Goal: Find contact information: Find contact information

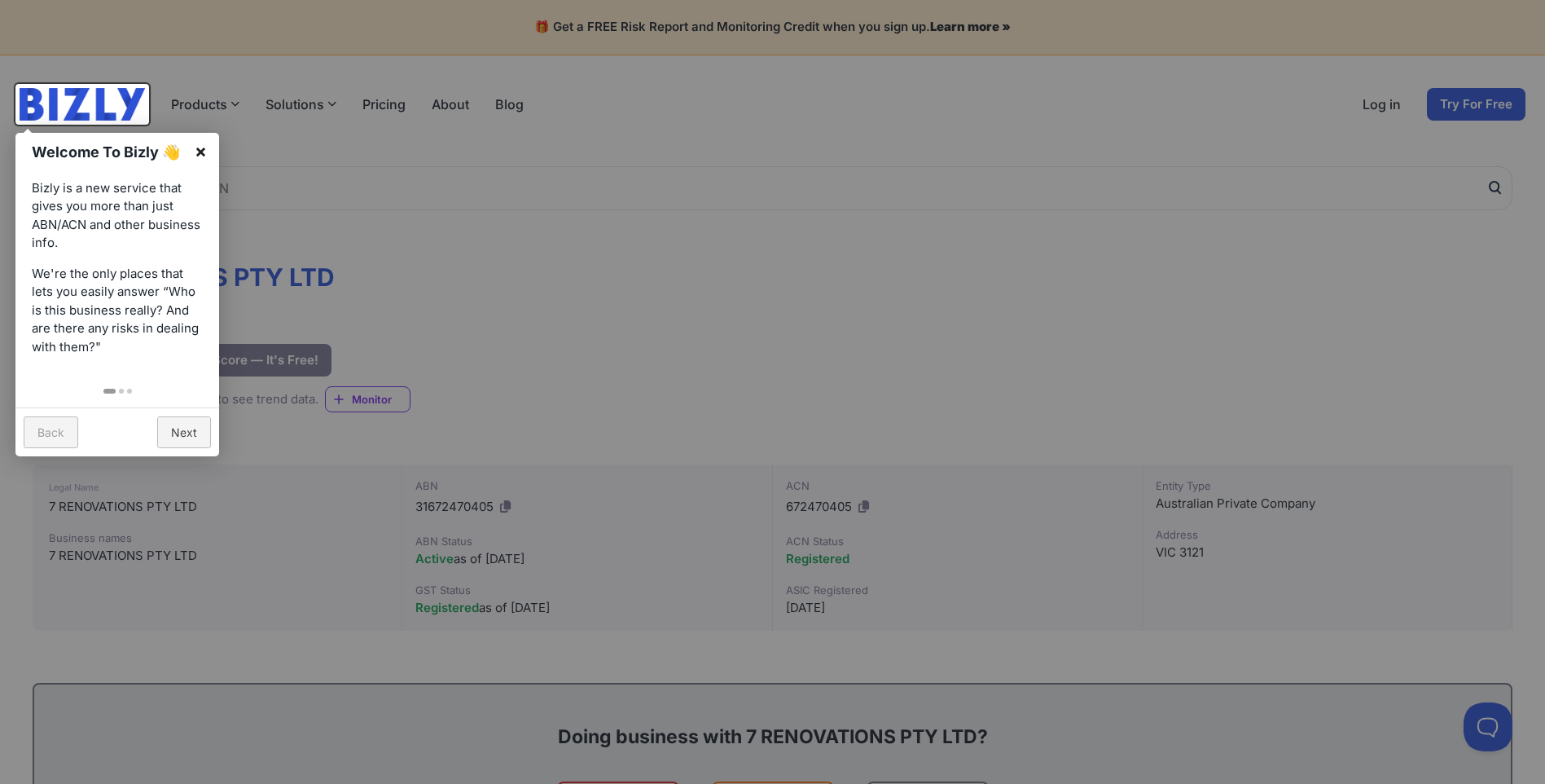
click at [201, 157] on link "×" at bounding box center [200, 151] width 37 height 37
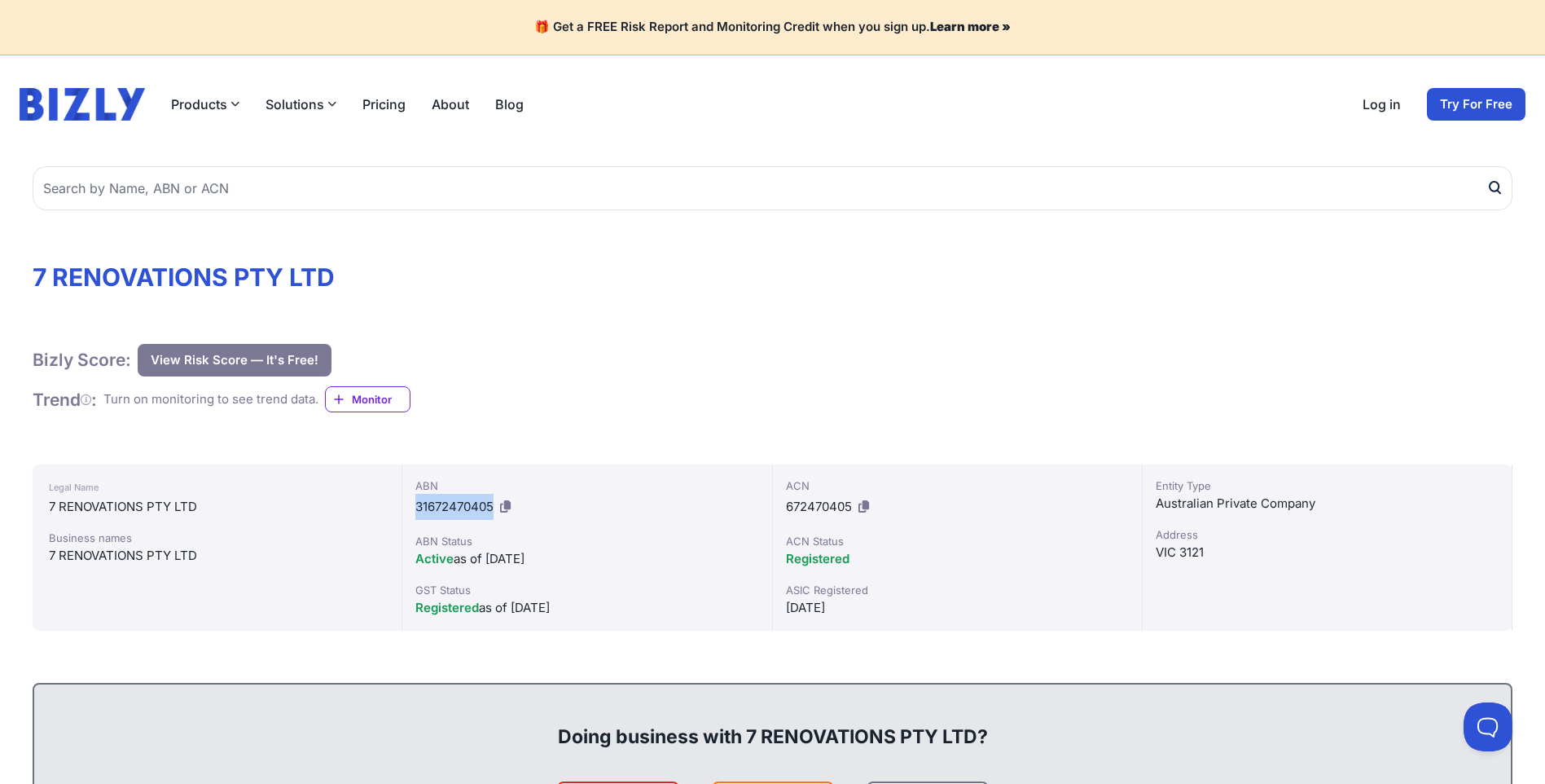
drag, startPoint x: 494, startPoint y: 507, endPoint x: 416, endPoint y: 507, distance: 78.0
click at [416, 507] on span "31672470405" at bounding box center [455, 505] width 79 height 15
drag, startPoint x: 416, startPoint y: 507, endPoint x: 427, endPoint y: 505, distance: 11.2
copy span "31672470405"
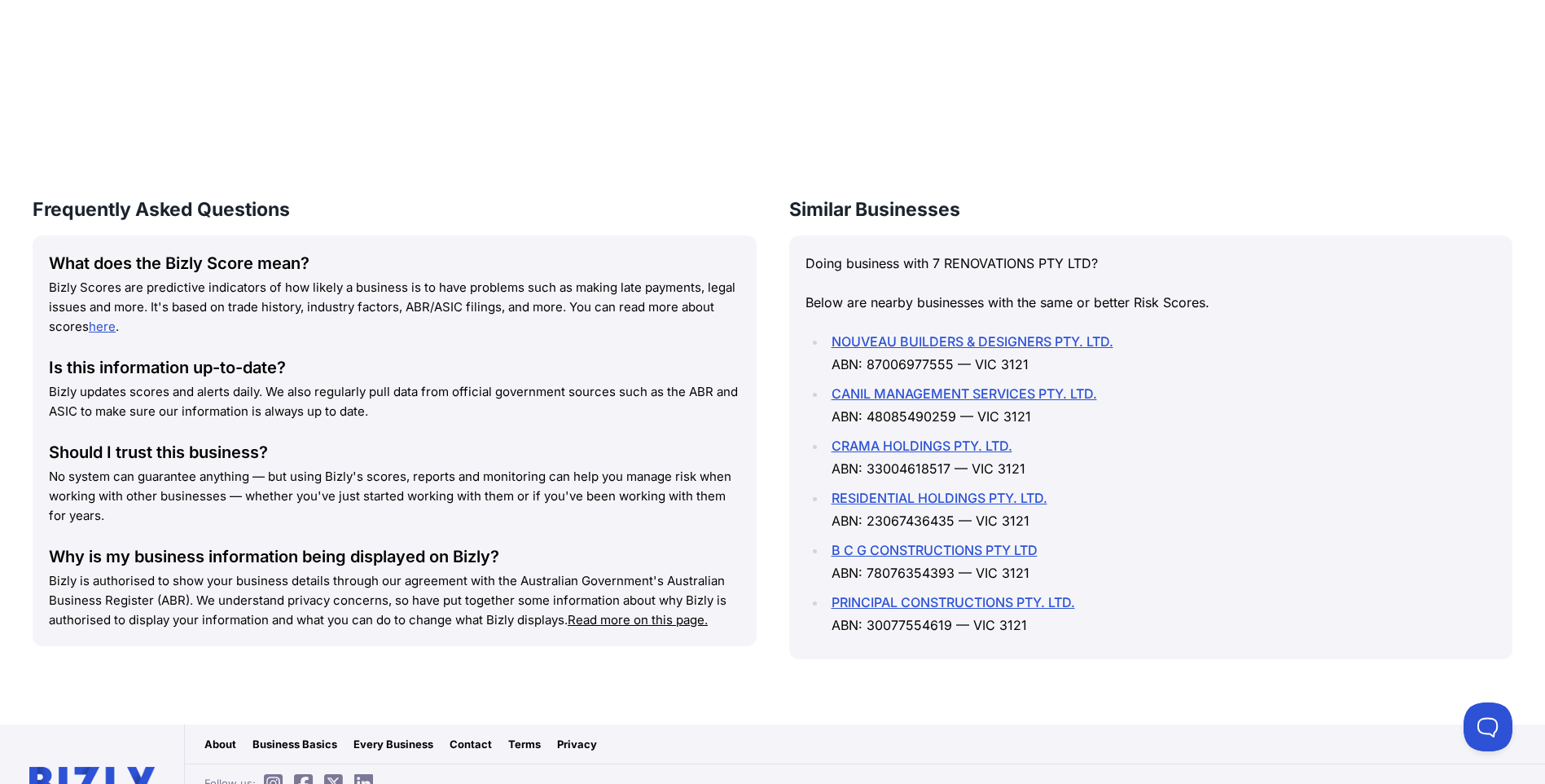
scroll to position [1754, 0]
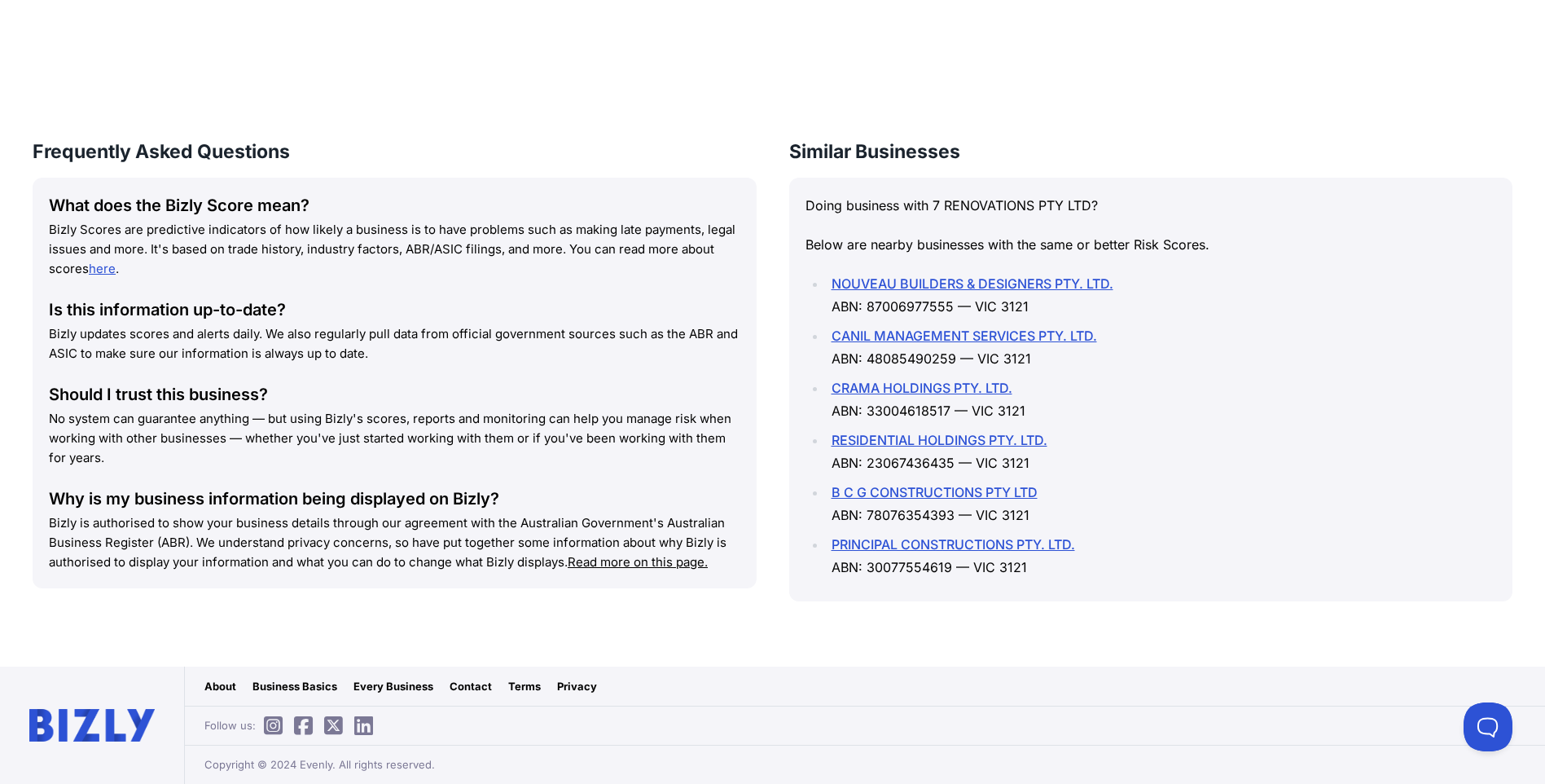
click at [465, 683] on link "Contact" at bounding box center [471, 686] width 42 height 16
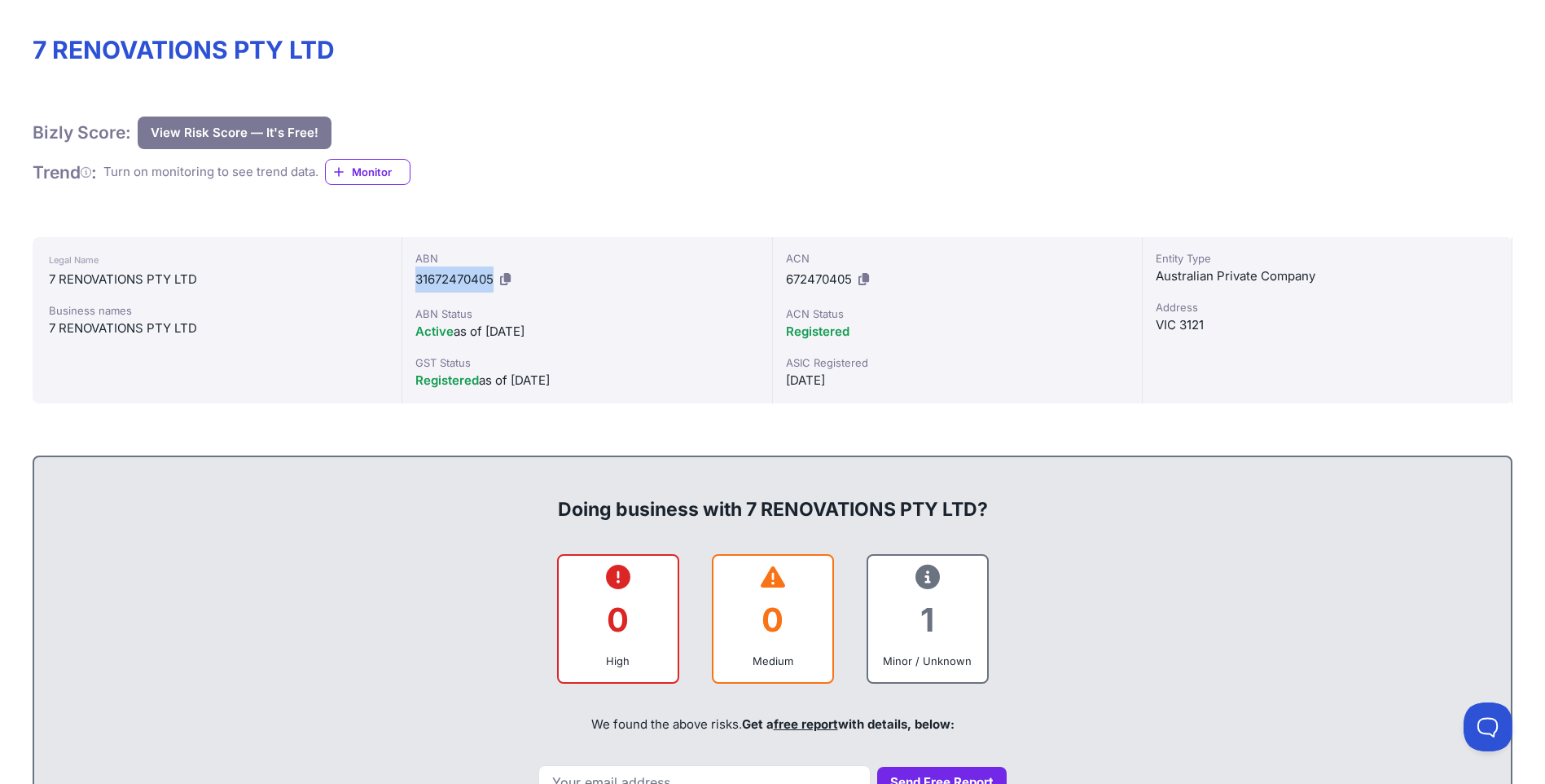
scroll to position [0, 0]
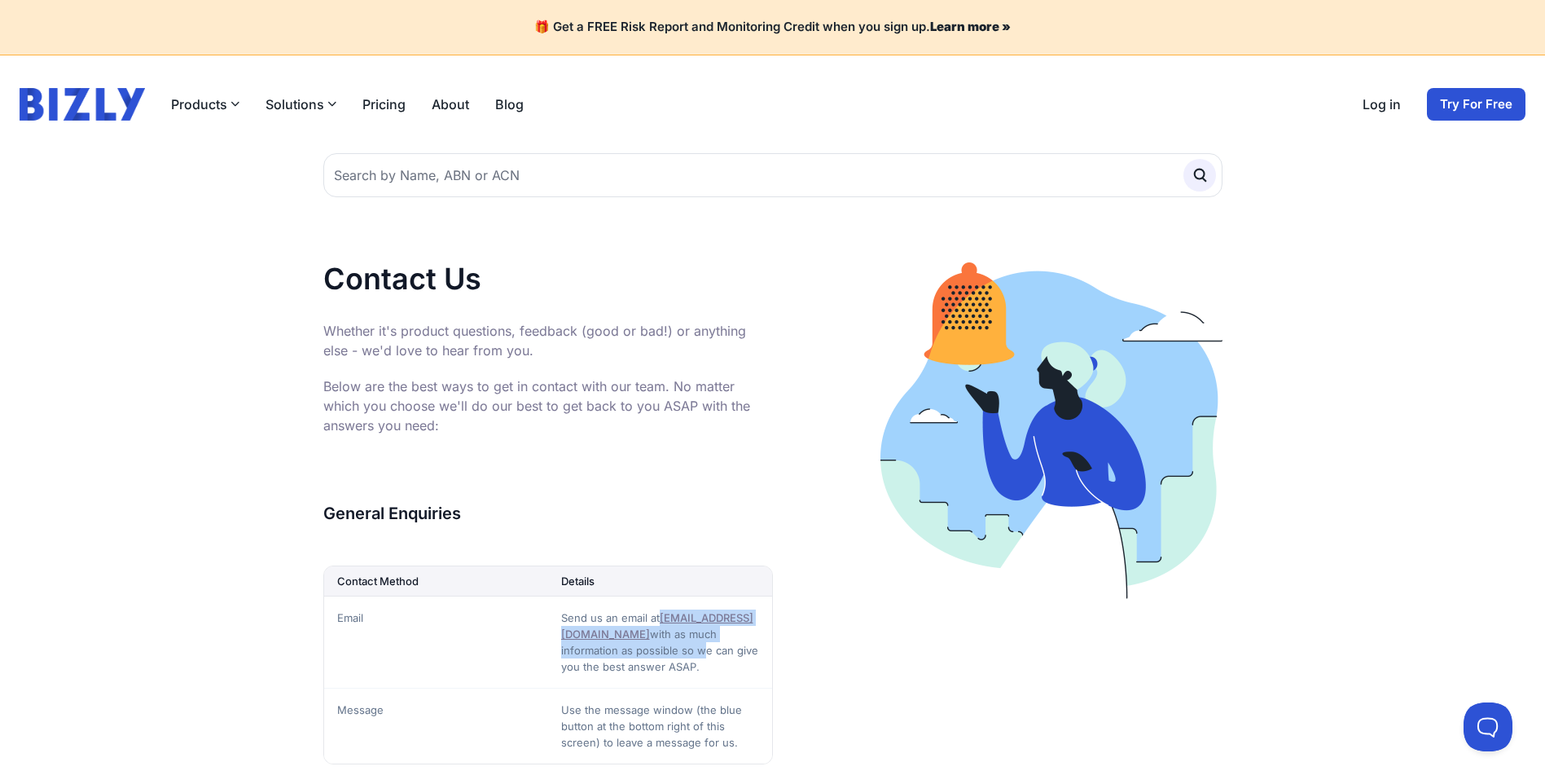
drag, startPoint x: 682, startPoint y: 632, endPoint x: 561, endPoint y: 638, distance: 121.1
click at [561, 638] on td "Send us an email at hello@bizly.com.au with as much information as possible so …" at bounding box center [660, 641] width 224 height 92
drag, startPoint x: 561, startPoint y: 638, endPoint x: 568, endPoint y: 629, distance: 11.4
copy td "hello@bizly.com.au with"
